Goal: Task Accomplishment & Management: Manage account settings

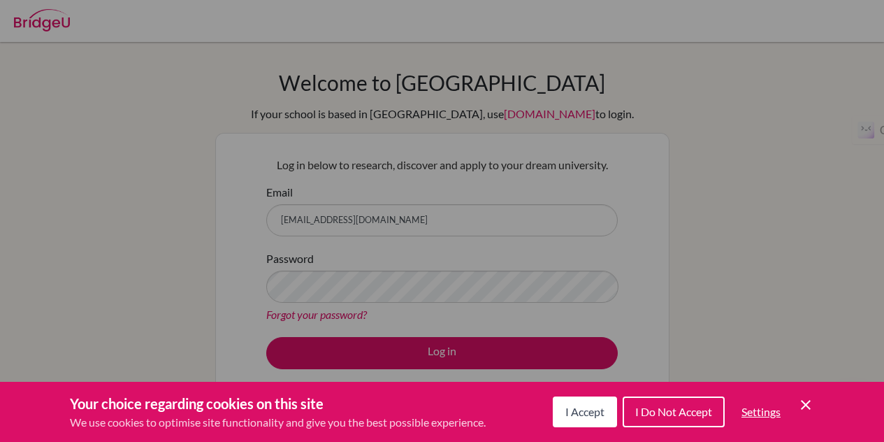
scroll to position [98, 0]
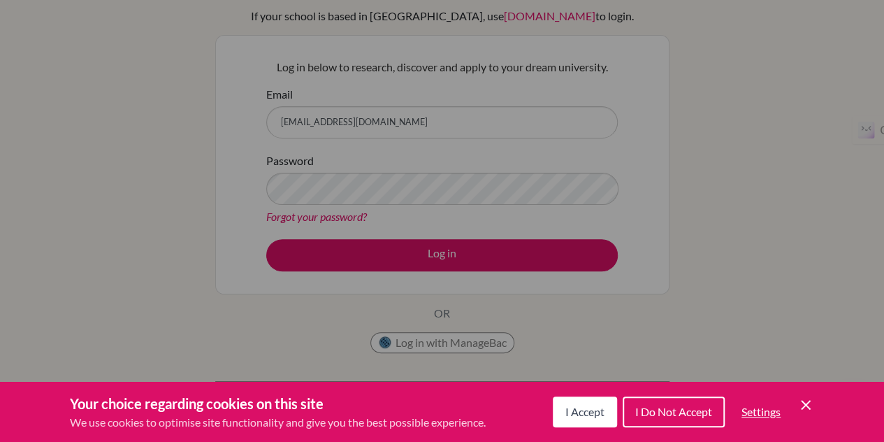
click at [605, 399] on button "I Accept" at bounding box center [585, 411] width 64 height 31
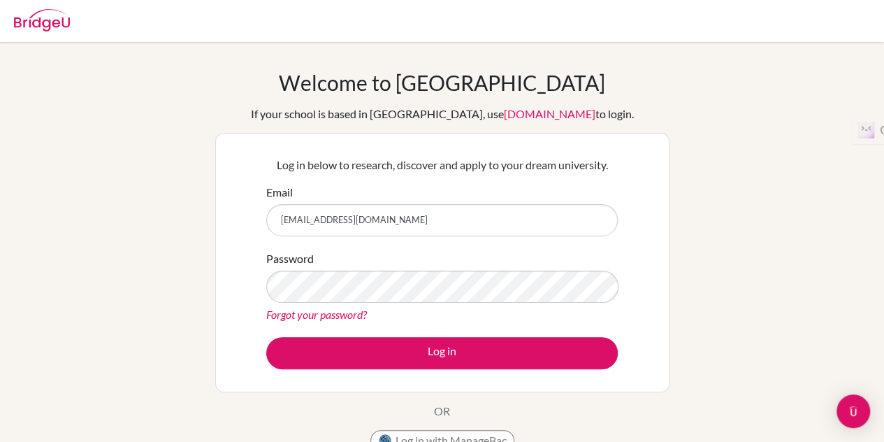
scroll to position [1, 0]
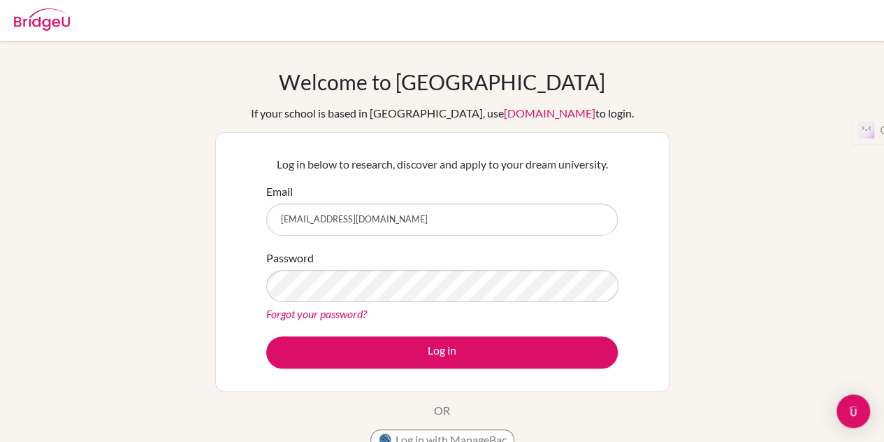
click at [467, 268] on div "Password Forgot your password?" at bounding box center [441, 285] width 351 height 73
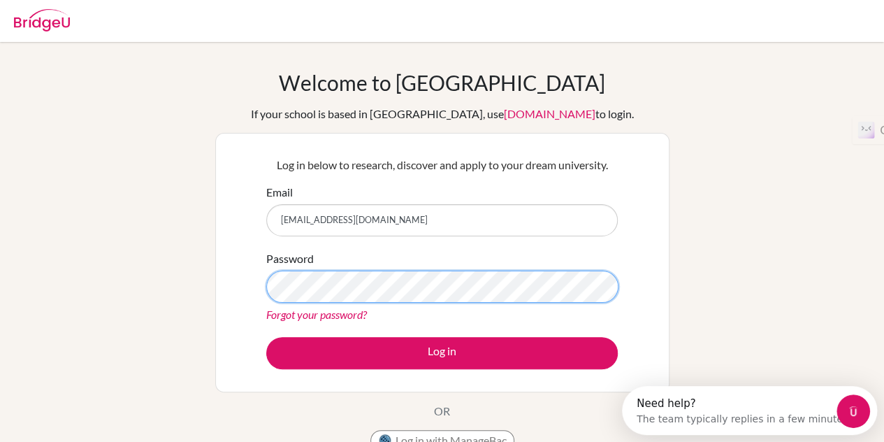
scroll to position [0, 0]
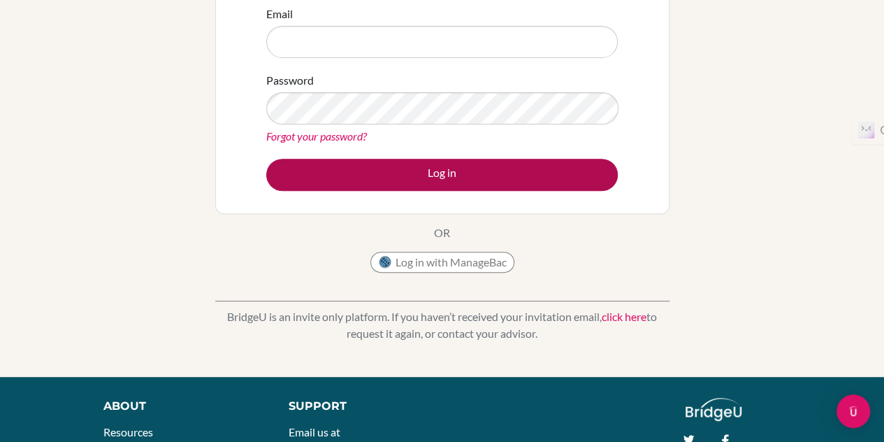
scroll to position [179, 0]
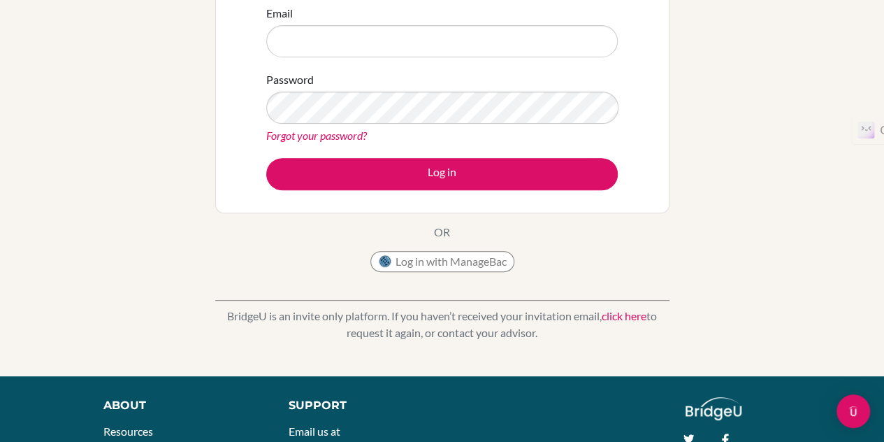
click at [636, 314] on link "click here" at bounding box center [624, 315] width 45 height 13
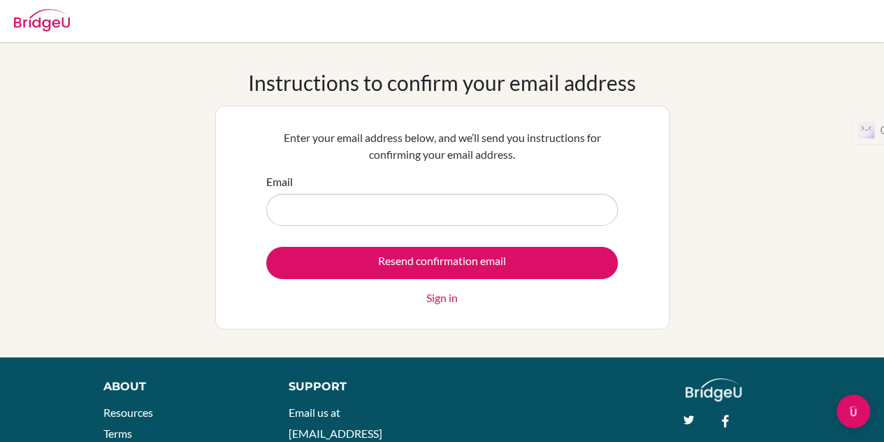
click at [449, 216] on input "Email" at bounding box center [441, 210] width 351 height 32
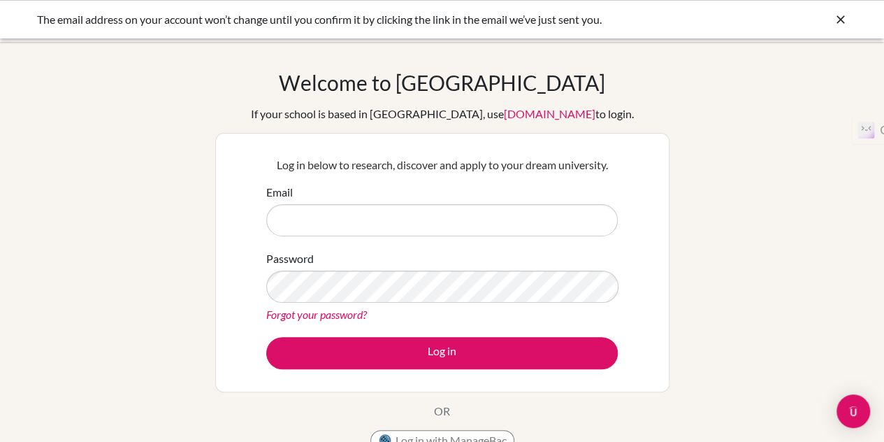
drag, startPoint x: 0, startPoint y: 0, endPoint x: 394, endPoint y: 209, distance: 446.0
click at [394, 209] on input "Email" at bounding box center [441, 220] width 351 height 32
click at [565, 27] on div "The email address on your account won’t change until you confirm it by clicking…" at bounding box center [337, 19] width 601 height 17
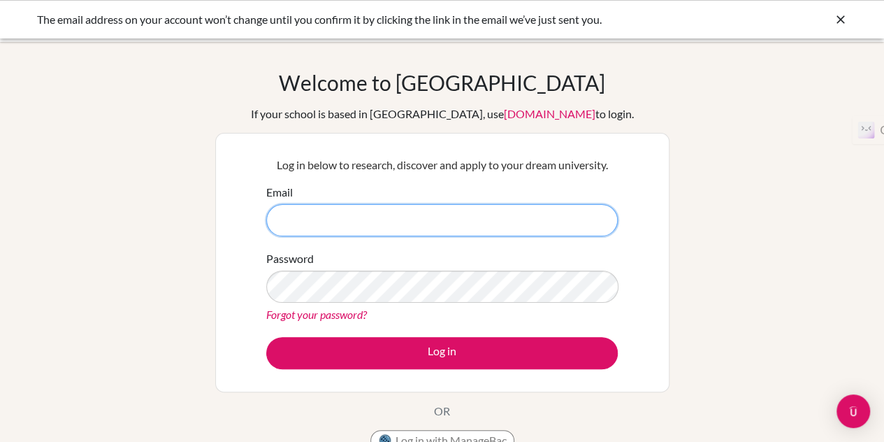
click at [381, 226] on input "Email" at bounding box center [441, 220] width 351 height 32
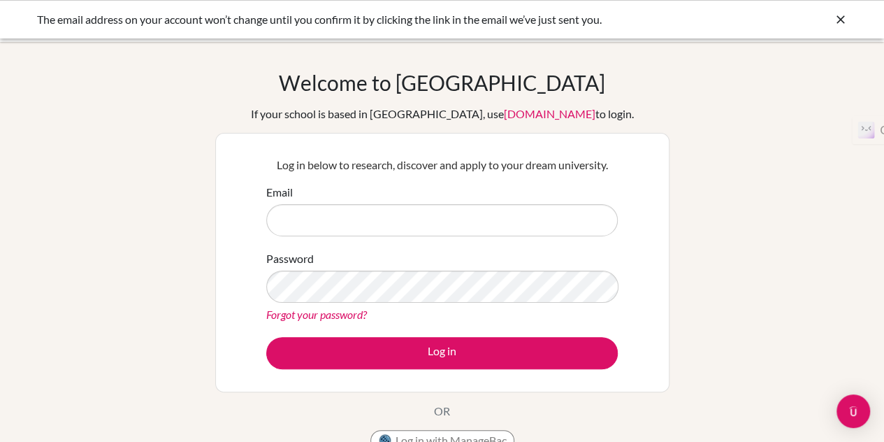
click at [396, 198] on div "Email" at bounding box center [441, 210] width 351 height 52
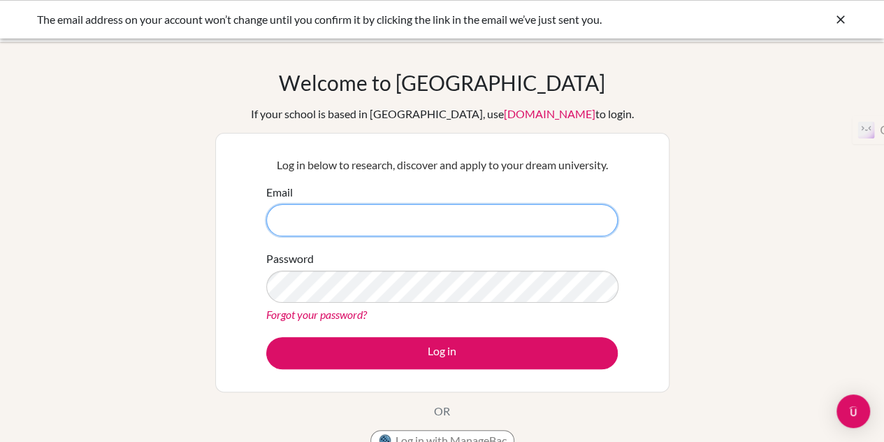
click at [365, 214] on input "Email" at bounding box center [441, 220] width 351 height 32
type input "[EMAIL_ADDRESS][DOMAIN_NAME]"
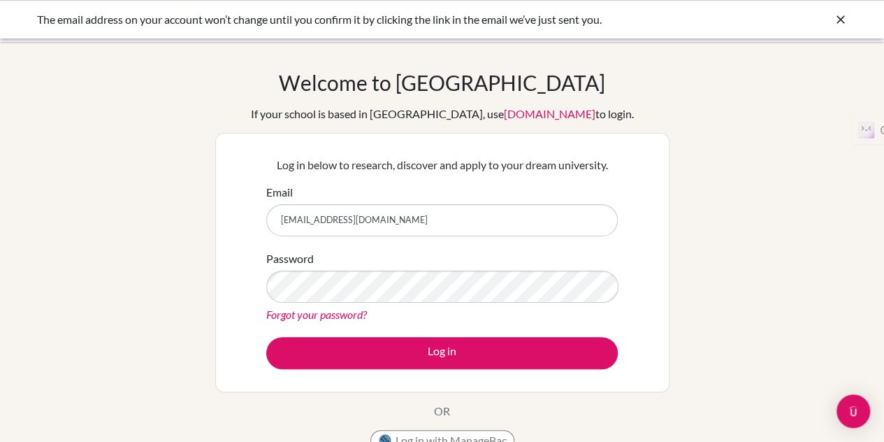
click at [356, 315] on link "Forgot your password?" at bounding box center [316, 313] width 101 height 13
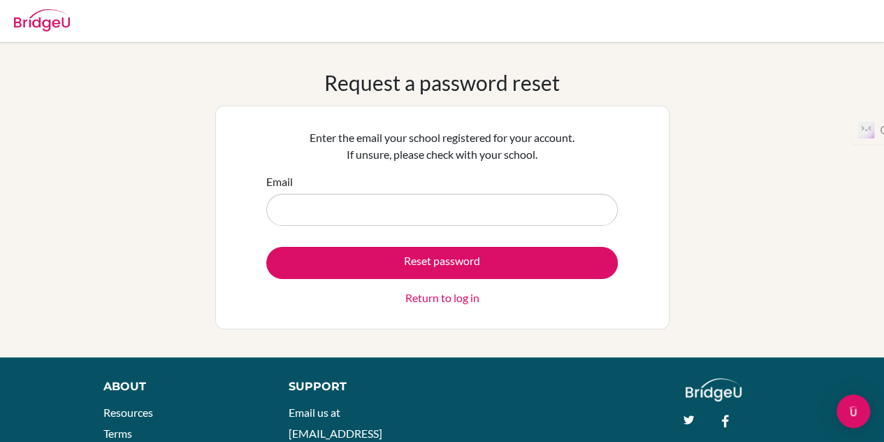
click at [451, 208] on input "Email" at bounding box center [441, 210] width 351 height 32
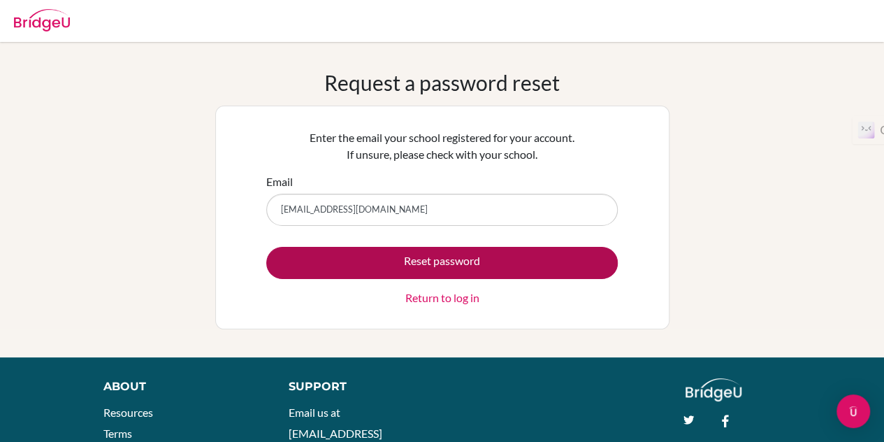
type input "krishdav07@gmail.com"
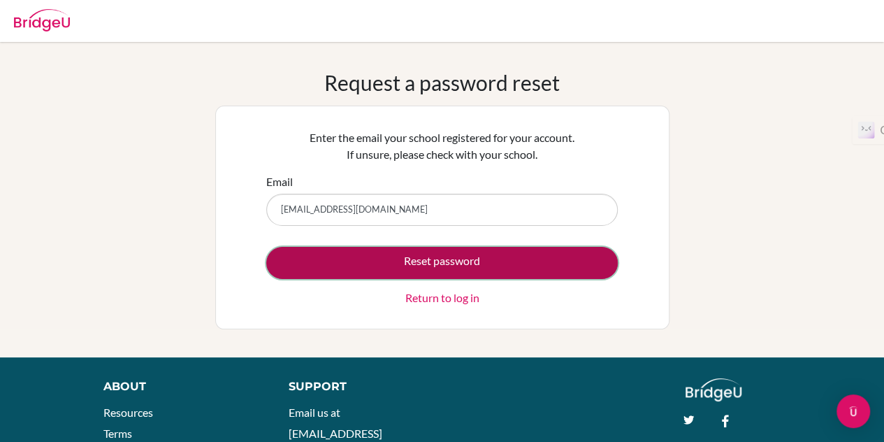
click at [437, 249] on button "Reset password" at bounding box center [441, 263] width 351 height 32
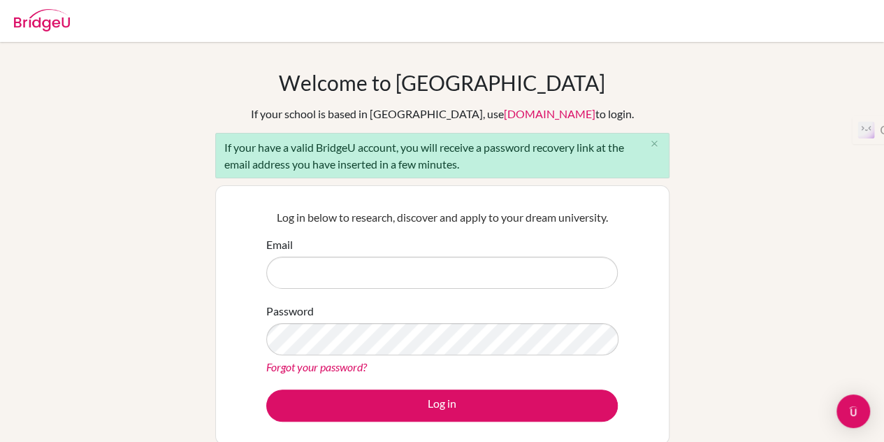
click at [419, 275] on input "Email" at bounding box center [441, 272] width 351 height 32
type input "[EMAIL_ADDRESS][DOMAIN_NAME]"
click at [399, 314] on div "Password Forgot your password?" at bounding box center [441, 339] width 351 height 73
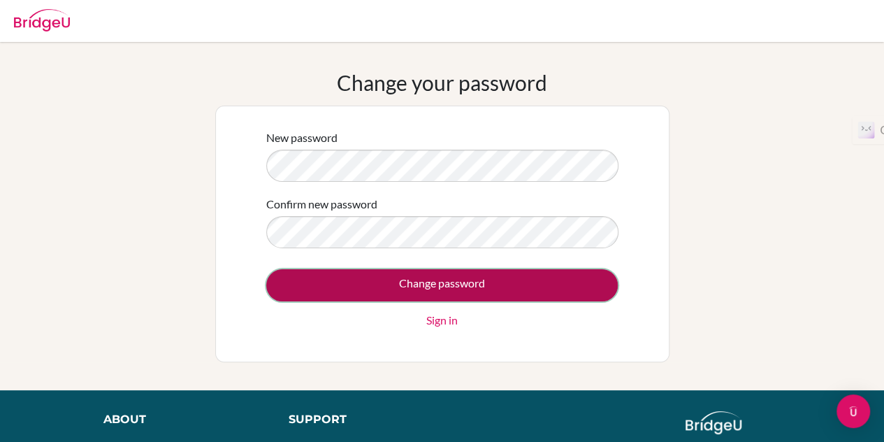
click at [506, 284] on input "Change password" at bounding box center [441, 285] width 351 height 32
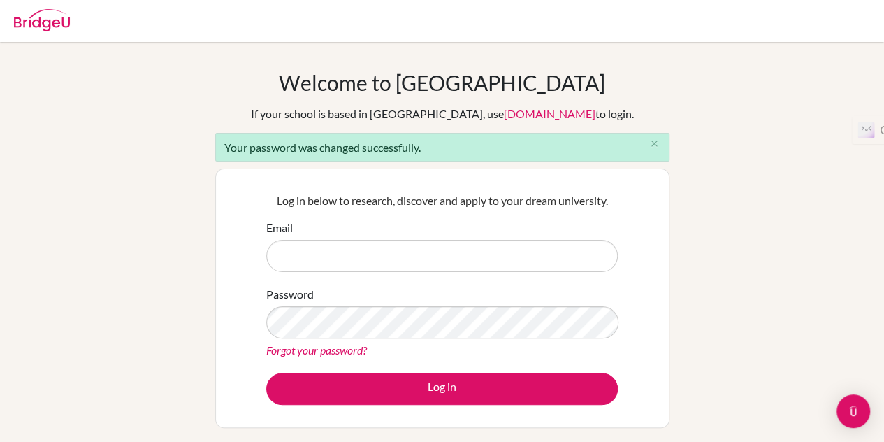
type input "[EMAIL_ADDRESS][DOMAIN_NAME]"
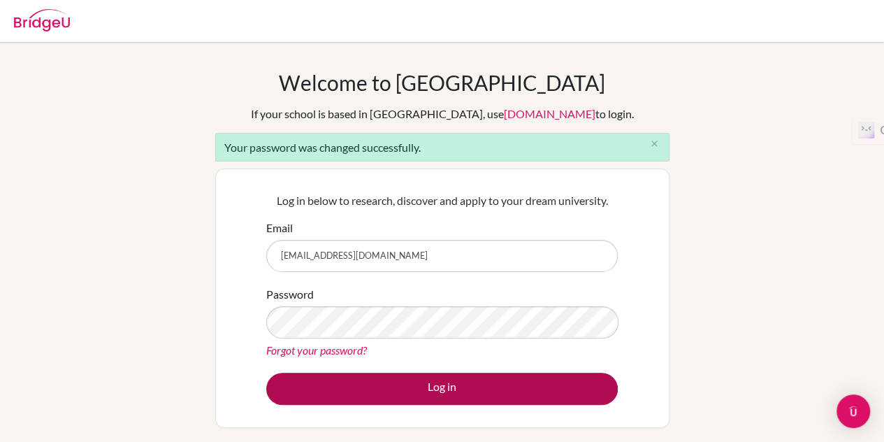
drag, startPoint x: 532, startPoint y: 370, endPoint x: 525, endPoint y: 379, distance: 12.0
click at [525, 379] on form "Email [EMAIL_ADDRESS][DOMAIN_NAME] Password Forgot your password? Log in" at bounding box center [441, 311] width 351 height 185
click at [525, 379] on button "Log in" at bounding box center [441, 388] width 351 height 32
